Goal: Task Accomplishment & Management: Manage account settings

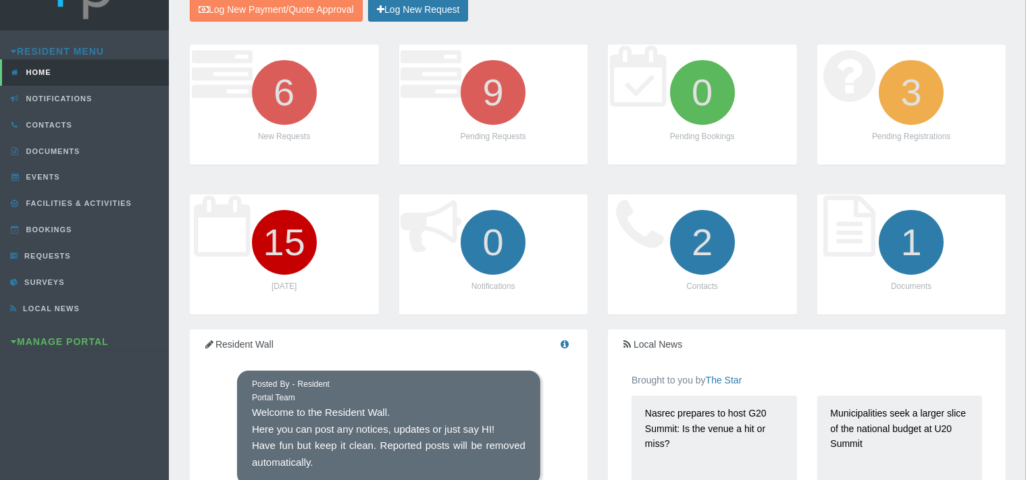
scroll to position [71, 0]
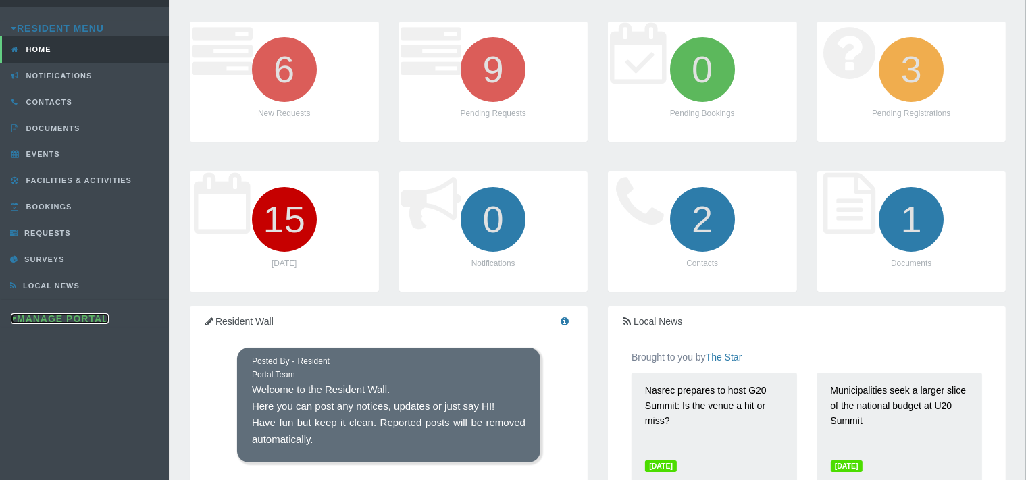
click at [72, 315] on link "Manage Portal" at bounding box center [60, 318] width 98 height 11
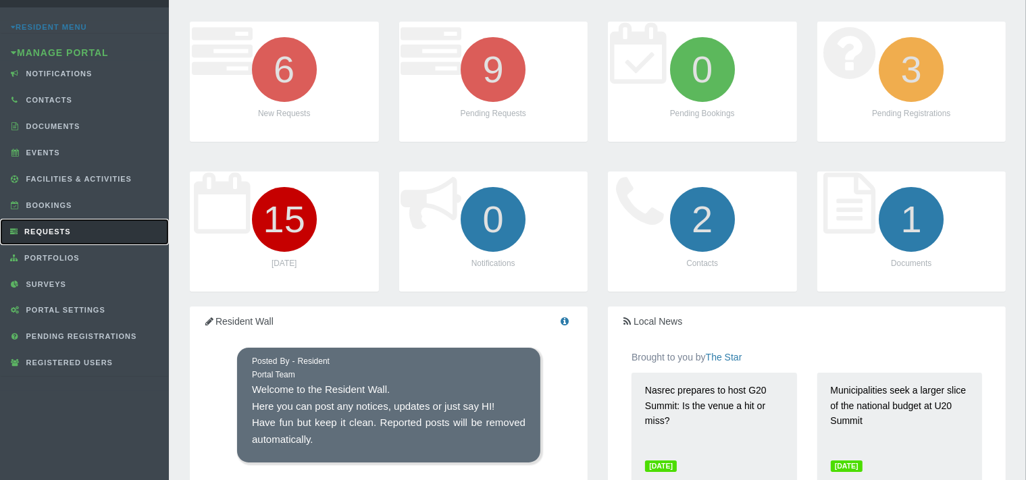
click at [61, 228] on span "Requests" at bounding box center [46, 232] width 50 height 8
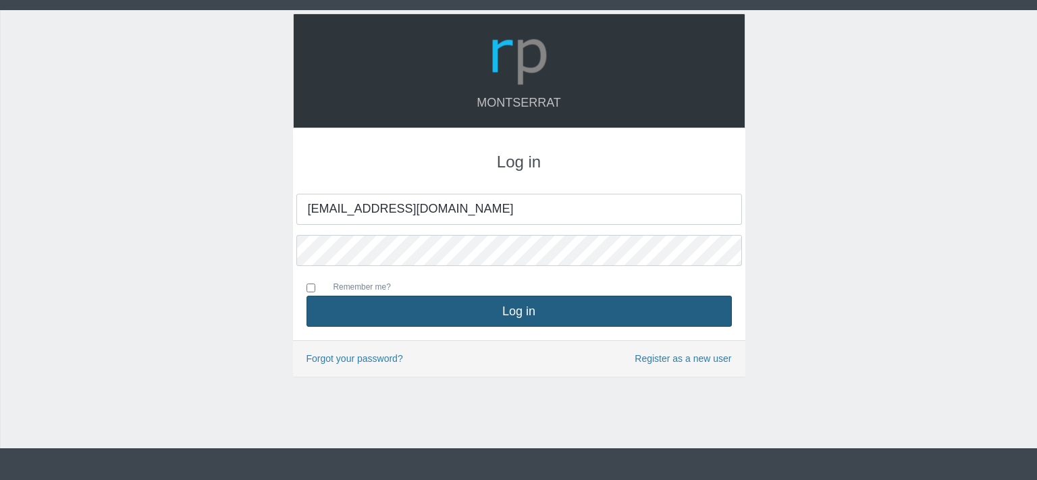
click at [517, 315] on button "Log in" at bounding box center [519, 311] width 425 height 31
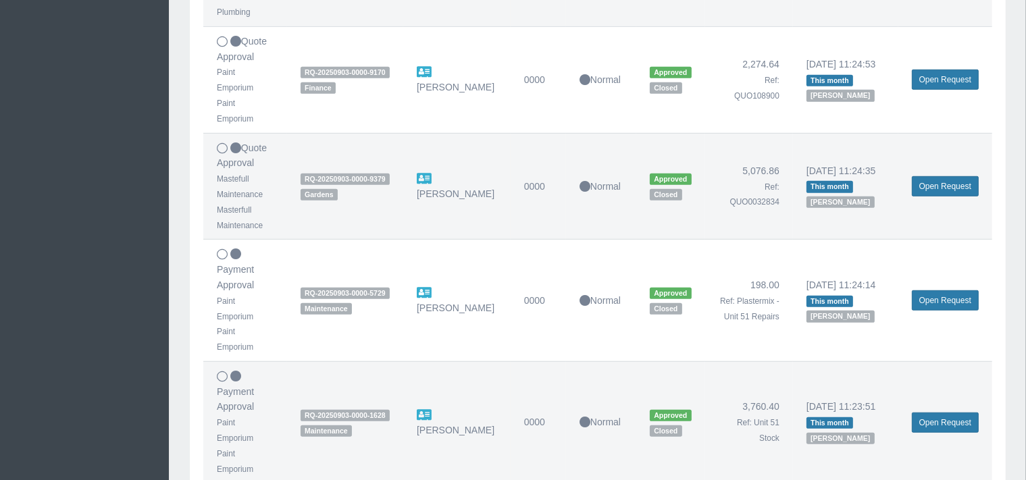
scroll to position [963, 0]
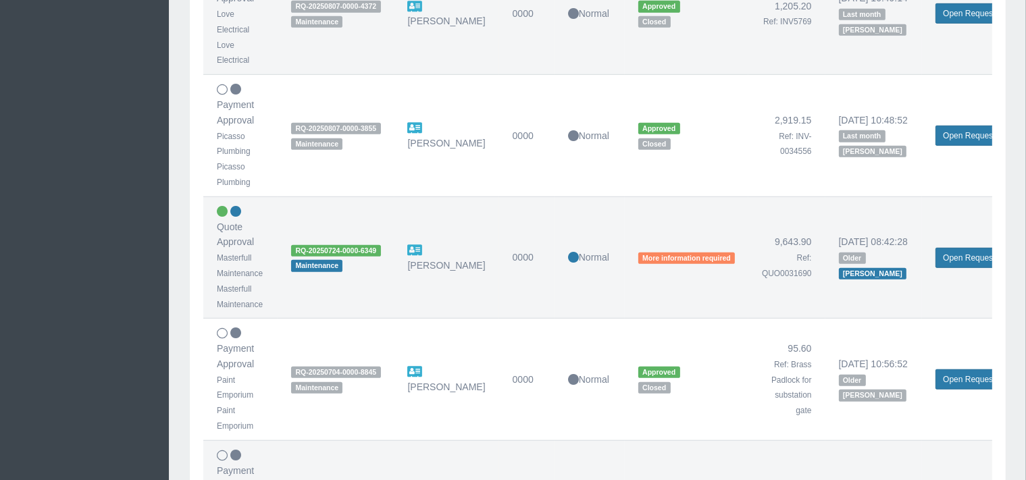
scroll to position [855, 0]
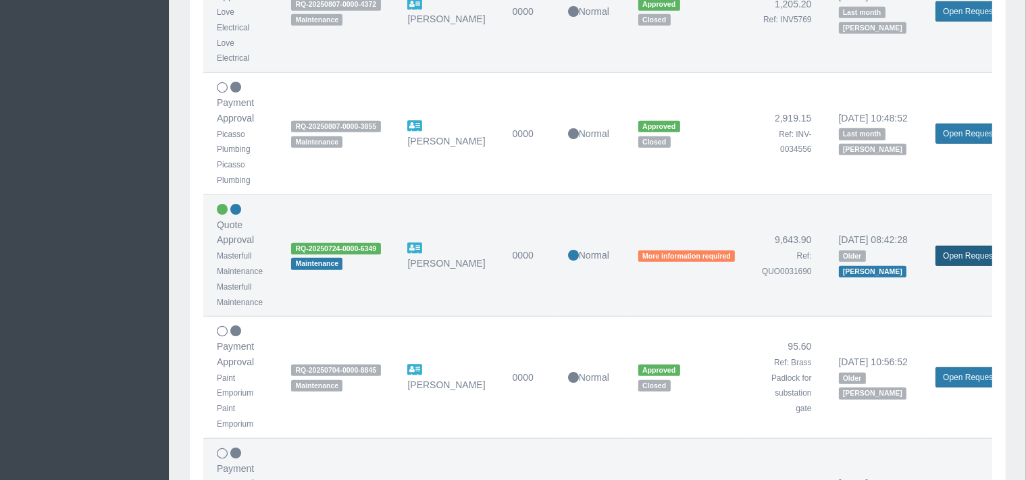
click at [945, 254] on link "Open Request" at bounding box center [968, 256] width 67 height 20
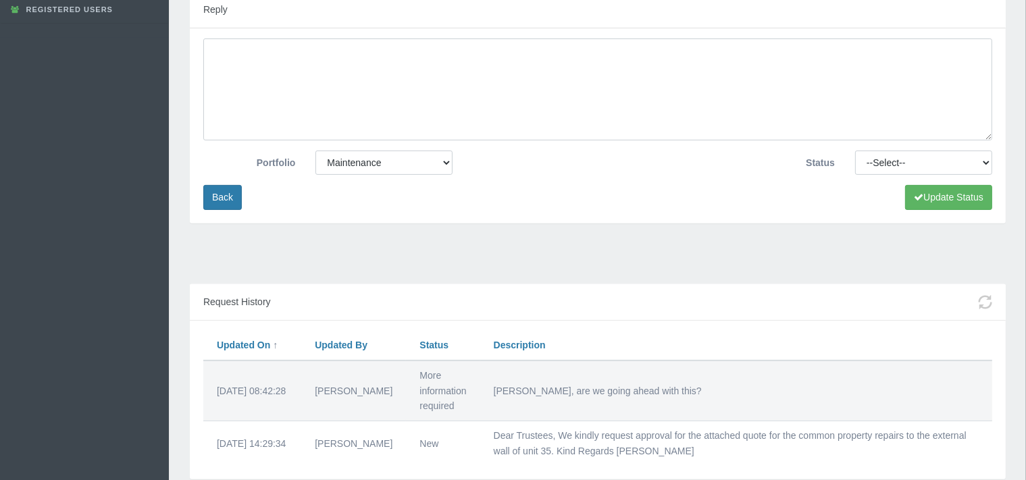
scroll to position [499, 0]
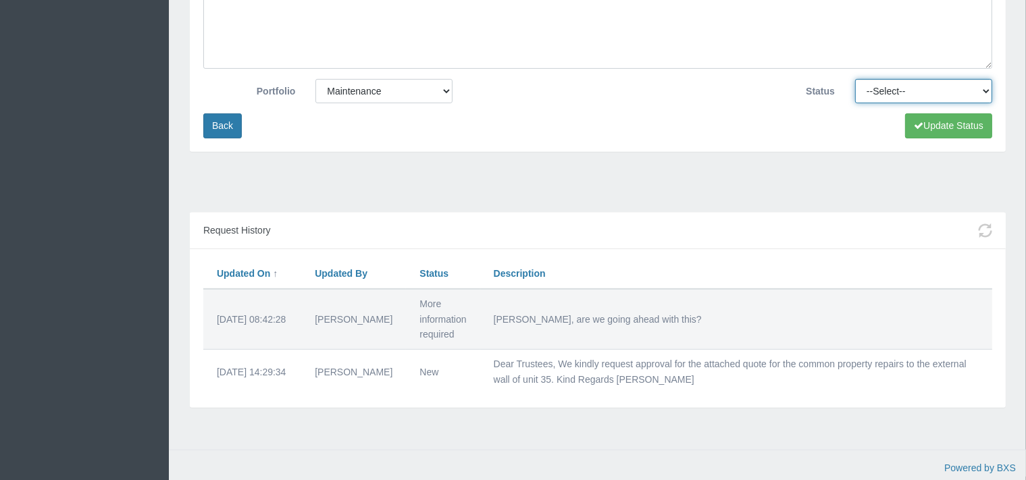
click at [855, 79] on select "--Select-- Approved Cancelled Completed Declined More information required New …" at bounding box center [923, 91] width 137 height 24
click option "New" at bounding box center [0, 0] width 0 height 0
click at [917, 123] on icon "submit" at bounding box center [918, 125] width 9 height 9
click at [855, 79] on select "--Select-- Approved Cancelled Completed Declined More information required New …" at bounding box center [923, 91] width 137 height 24
click option "In progress" at bounding box center [0, 0] width 0 height 0
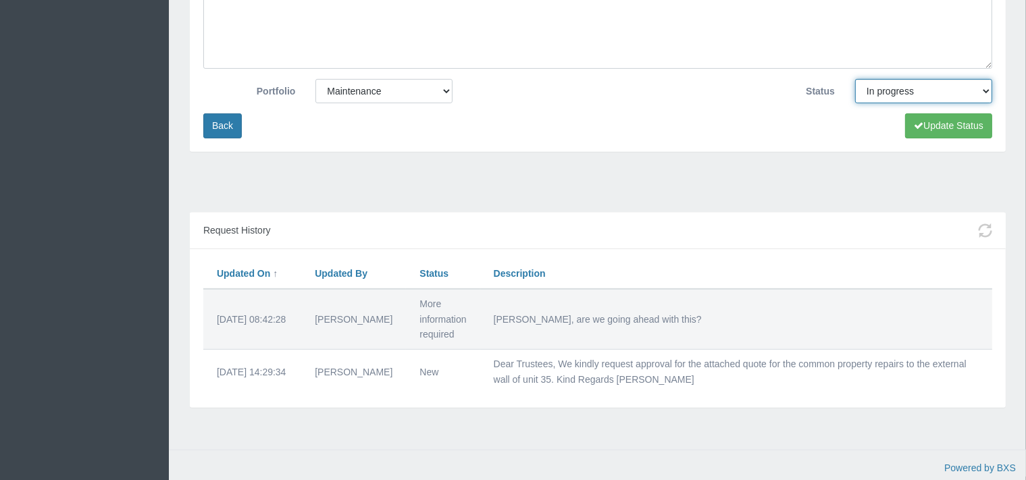
click at [855, 79] on select "--Select-- Approved Cancelled Completed Declined More information required New …" at bounding box center [923, 91] width 137 height 24
select select "MOREINFO"
click option "More information required" at bounding box center [0, 0] width 0 height 0
click at [910, 124] on button "Update Status" at bounding box center [948, 125] width 87 height 25
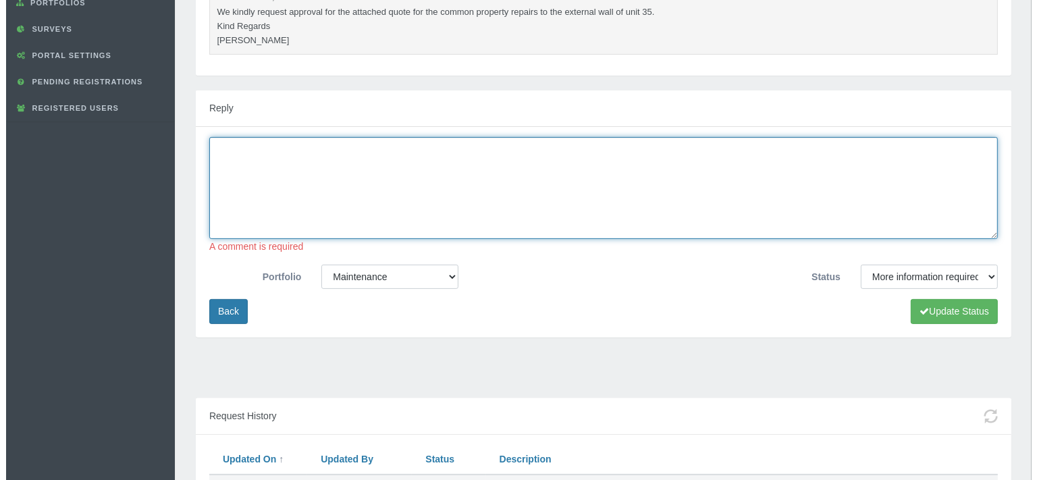
scroll to position [338, 0]
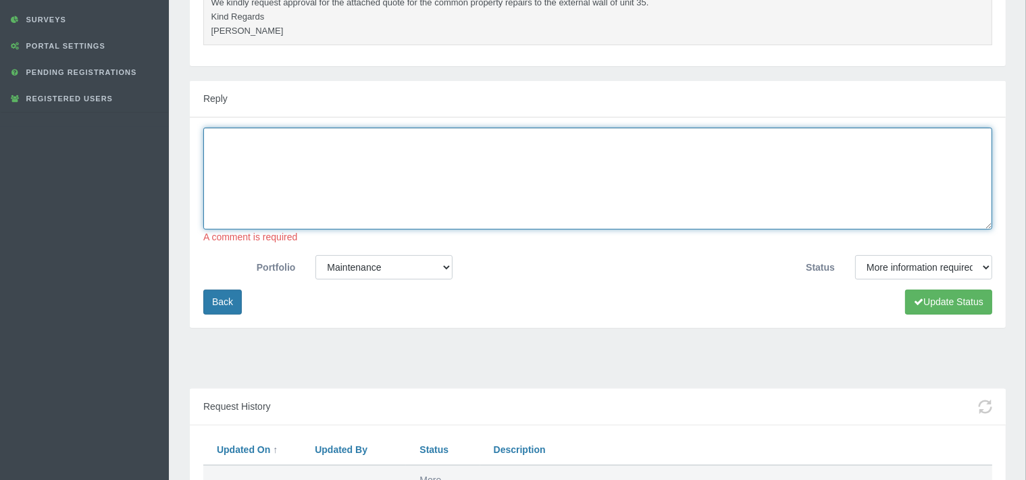
click at [226, 153] on textarea at bounding box center [597, 179] width 789 height 102
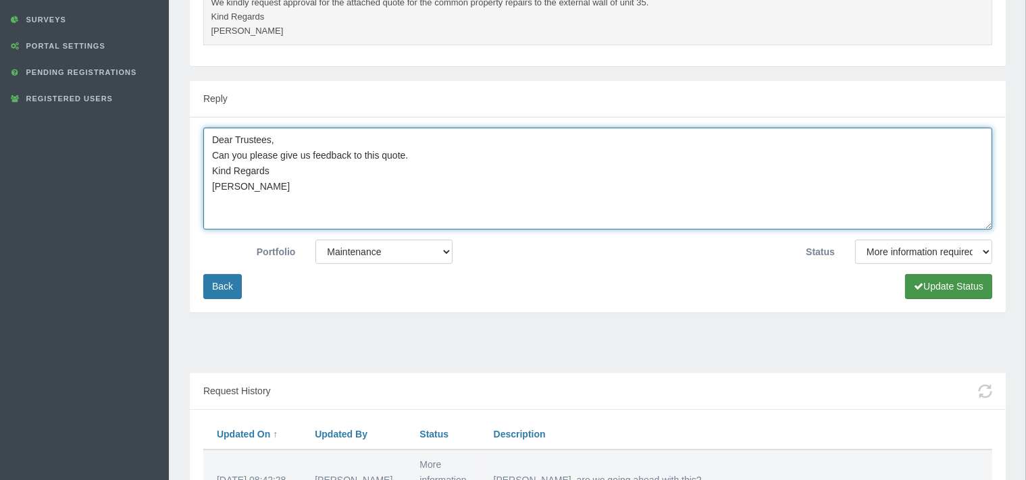
type textarea "Dear Trustees, Can you please give us feedback to this quote. Kind Regards Linda"
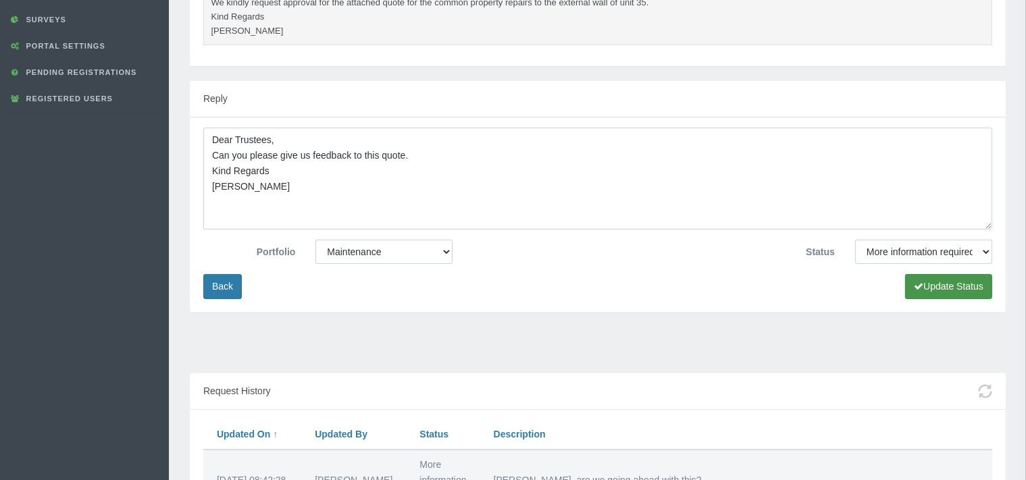
click at [931, 284] on button "Update Status" at bounding box center [948, 286] width 87 height 25
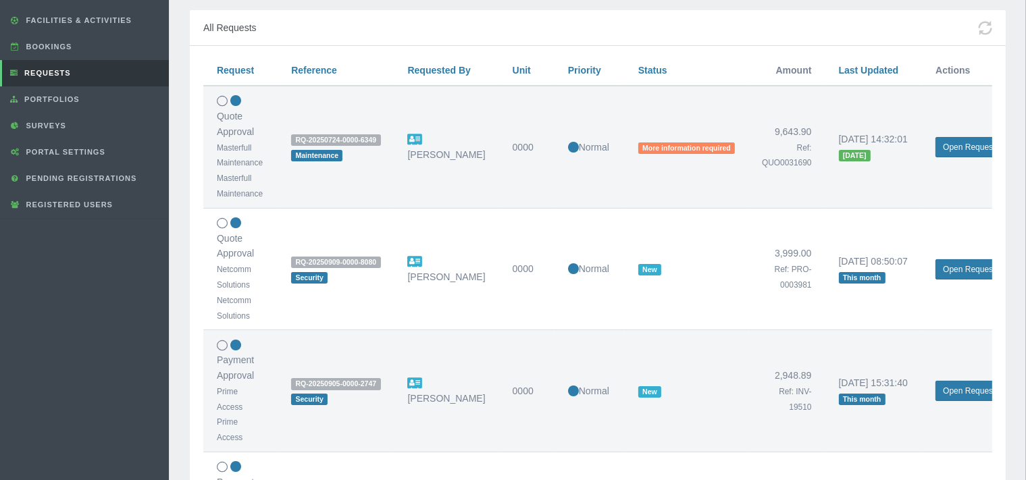
scroll to position [213, 0]
